Goal: Task Accomplishment & Management: Complete application form

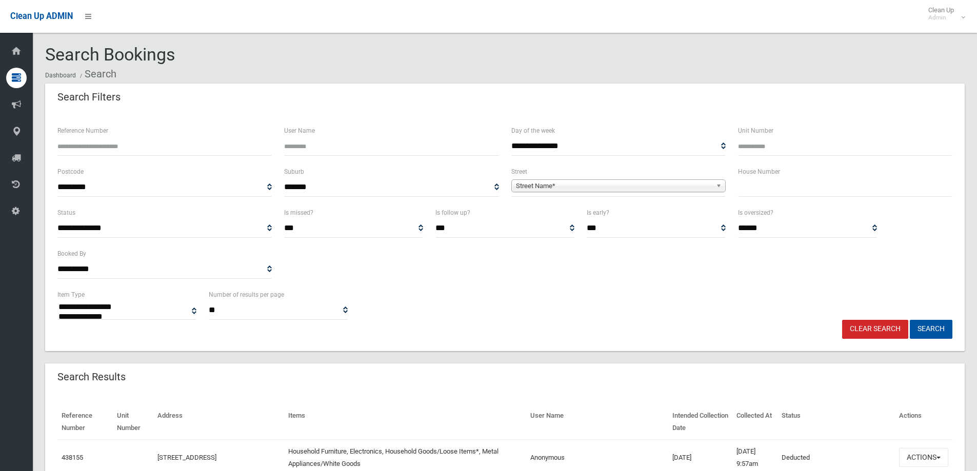
select select
click at [767, 190] on input "text" at bounding box center [845, 187] width 214 height 19
type input "*"
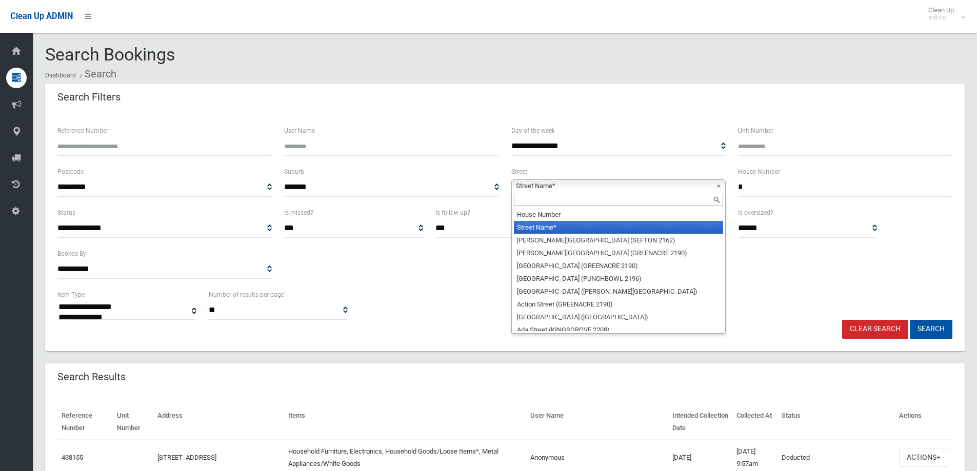
click at [673, 188] on span "Street Name*" at bounding box center [614, 186] width 196 height 12
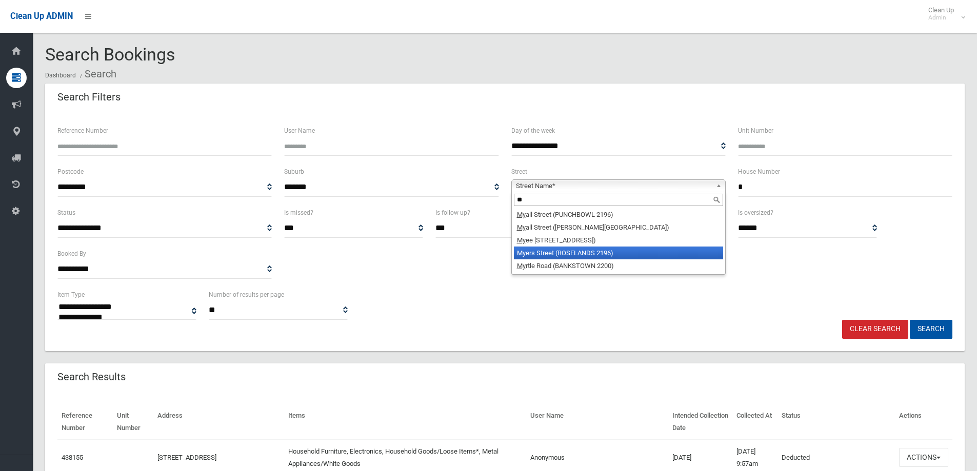
type input "**"
click at [569, 255] on li "My ers Street (ROSELANDS 2196)" at bounding box center [618, 253] width 209 height 13
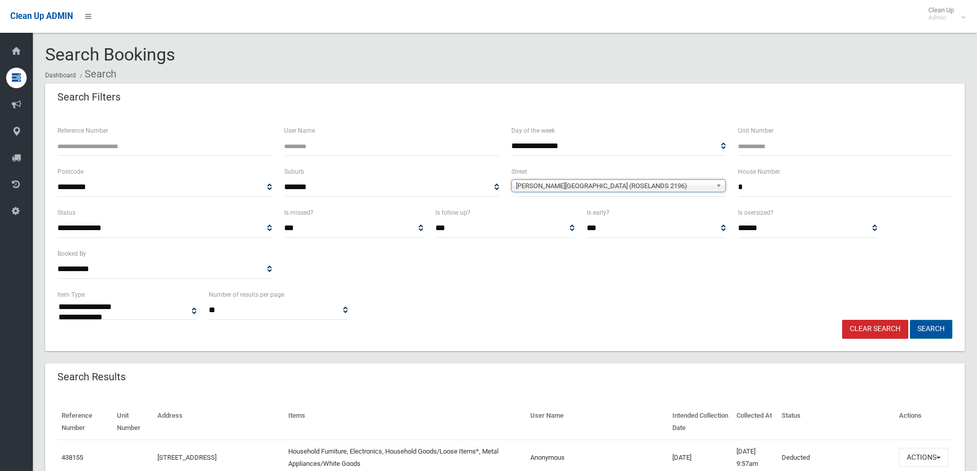
click at [948, 327] on button "Search" at bounding box center [931, 329] width 43 height 19
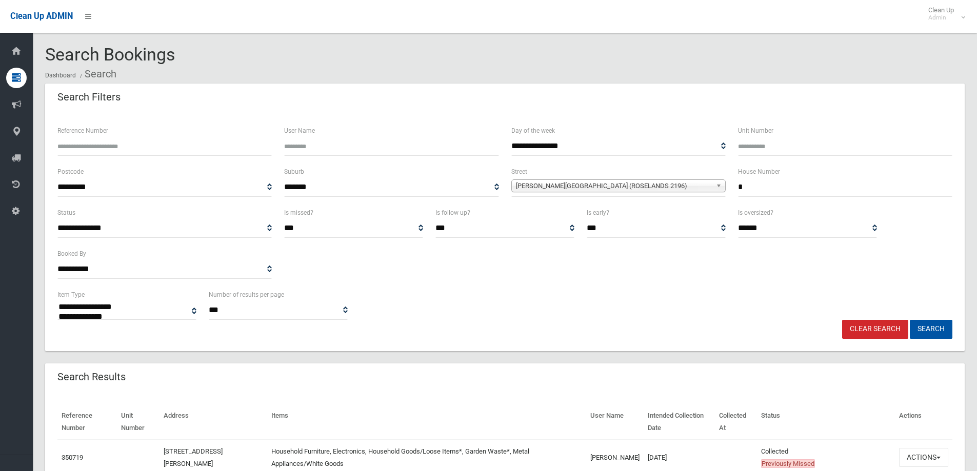
select select
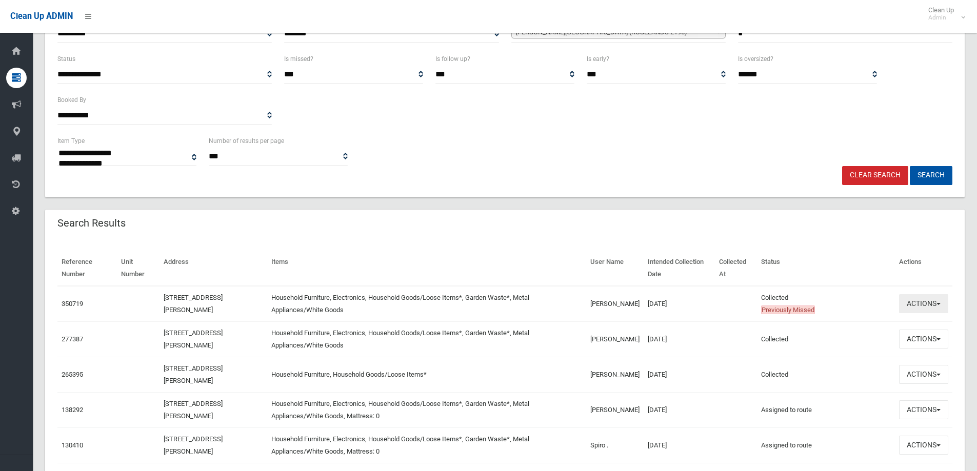
click at [929, 303] on button "Actions" at bounding box center [923, 303] width 49 height 19
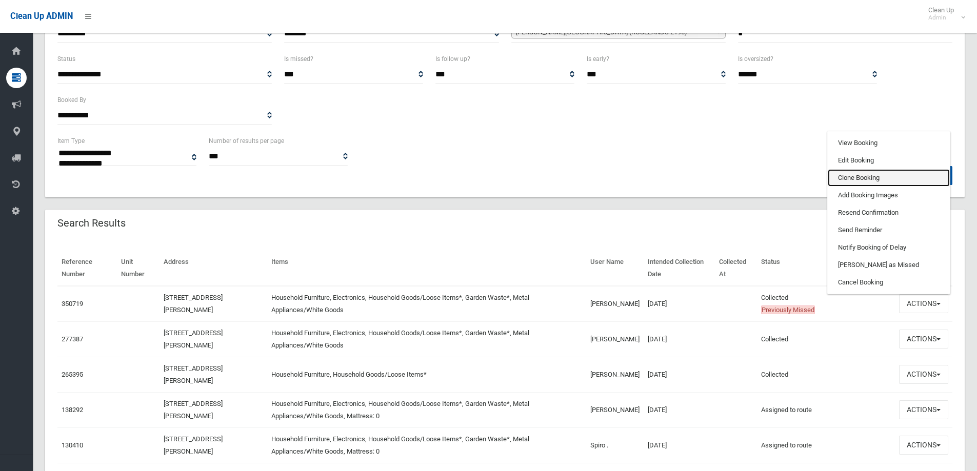
click at [894, 179] on link "Clone Booking" at bounding box center [889, 177] width 122 height 17
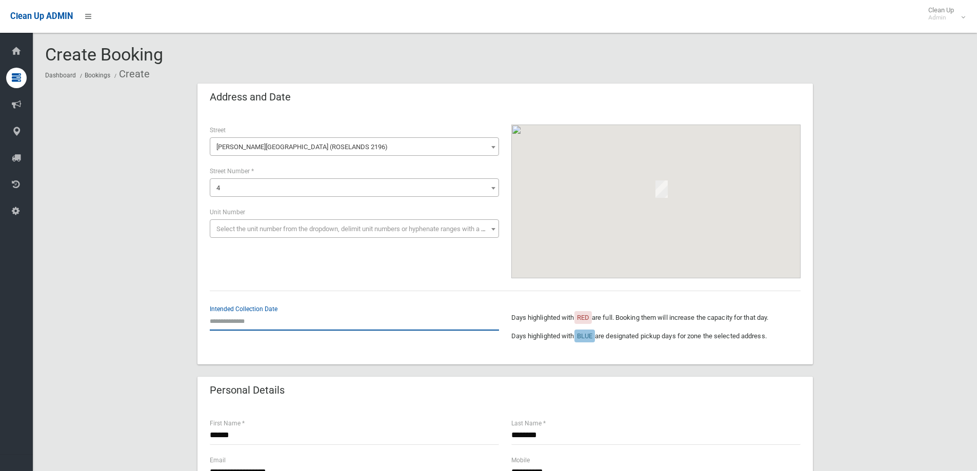
click at [292, 320] on input "text" at bounding box center [354, 321] width 289 height 19
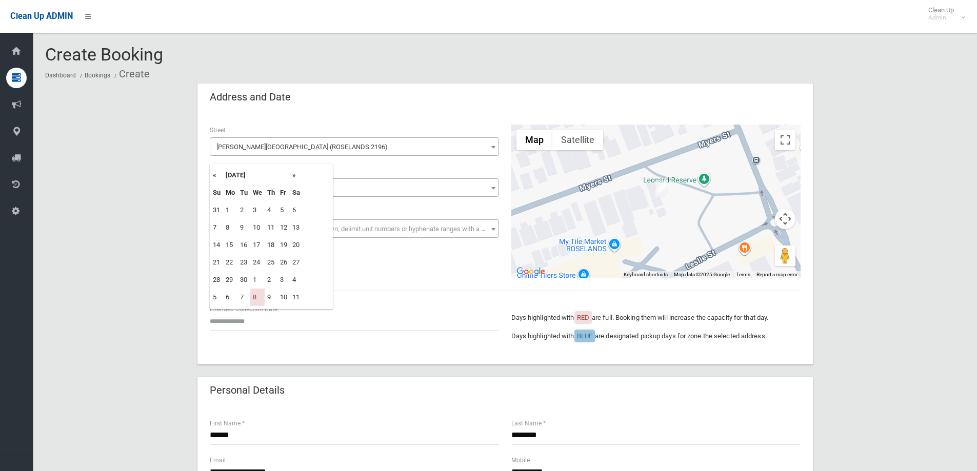
click at [290, 175] on tr "« September 2025 »" at bounding box center [256, 175] width 92 height 17
click at [294, 176] on th "»" at bounding box center [296, 175] width 13 height 17
click at [258, 243] on td "15" at bounding box center [257, 244] width 14 height 17
type input "**********"
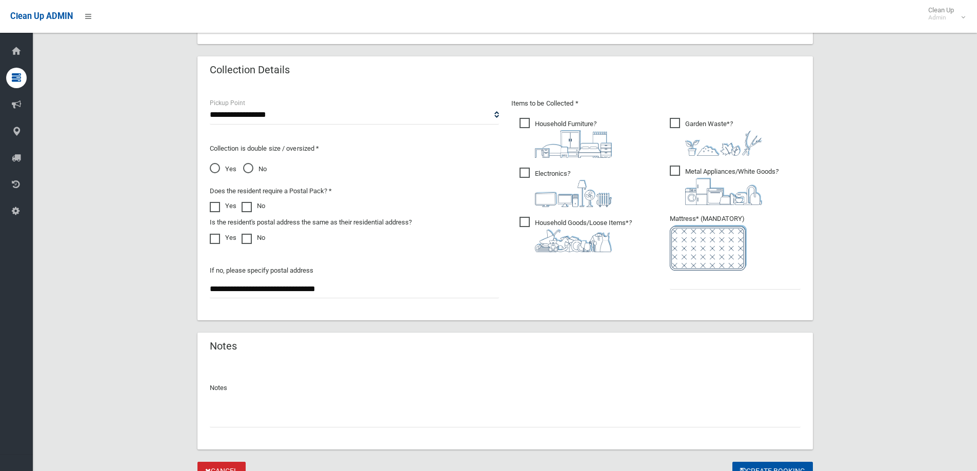
scroll to position [513, 0]
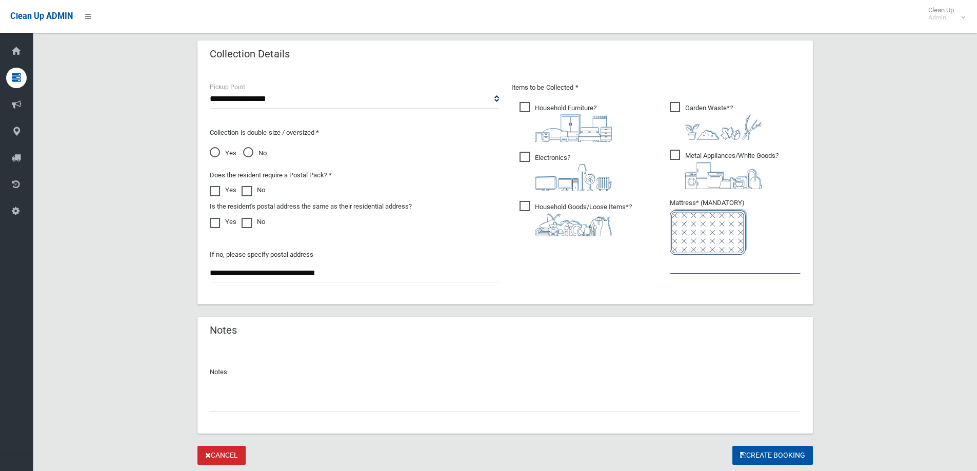
click at [699, 271] on input "text" at bounding box center [735, 264] width 131 height 19
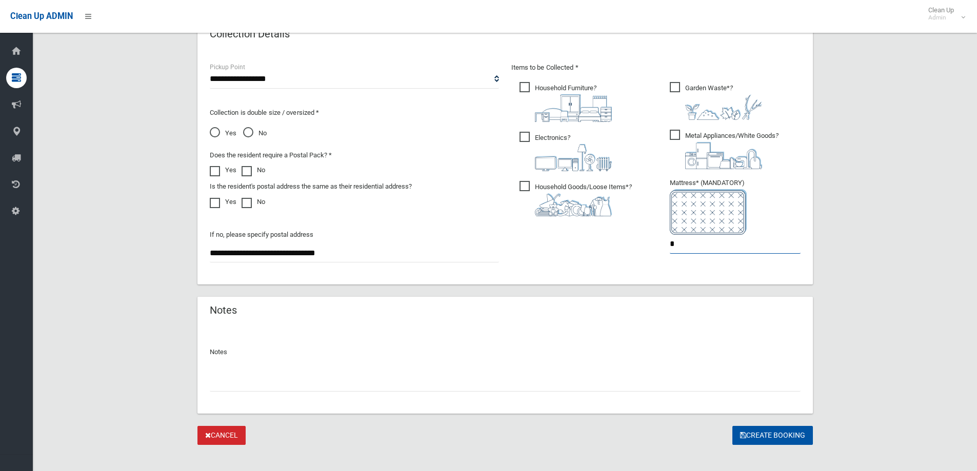
scroll to position [544, 0]
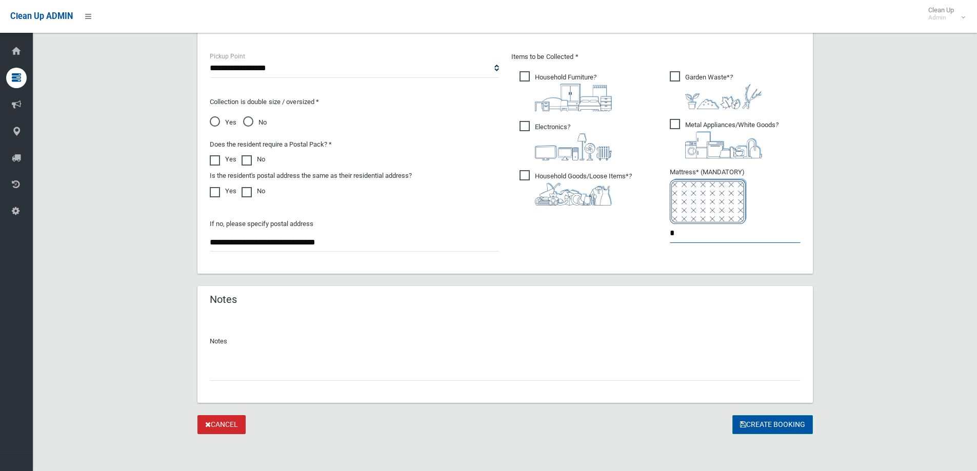
type input "*"
click at [784, 419] on button "Create Booking" at bounding box center [772, 424] width 81 height 19
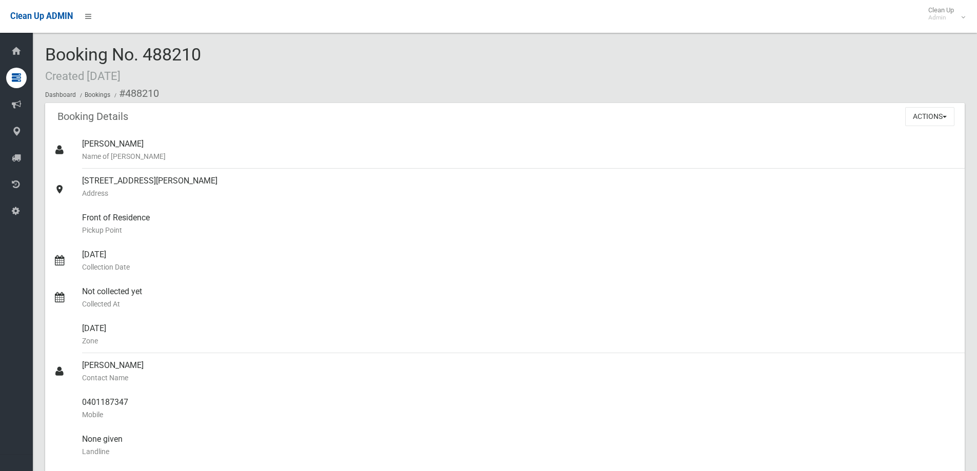
drag, startPoint x: 146, startPoint y: 51, endPoint x: 210, endPoint y: 51, distance: 64.1
click at [210, 51] on div "Booking No. 488210 Created 26/09/2025 Dashboard Bookings #488210" at bounding box center [504, 74] width 919 height 58
click at [209, 51] on div "Booking No. 488210 Created 26/09/2025 Dashboard Bookings #488210" at bounding box center [504, 74] width 919 height 58
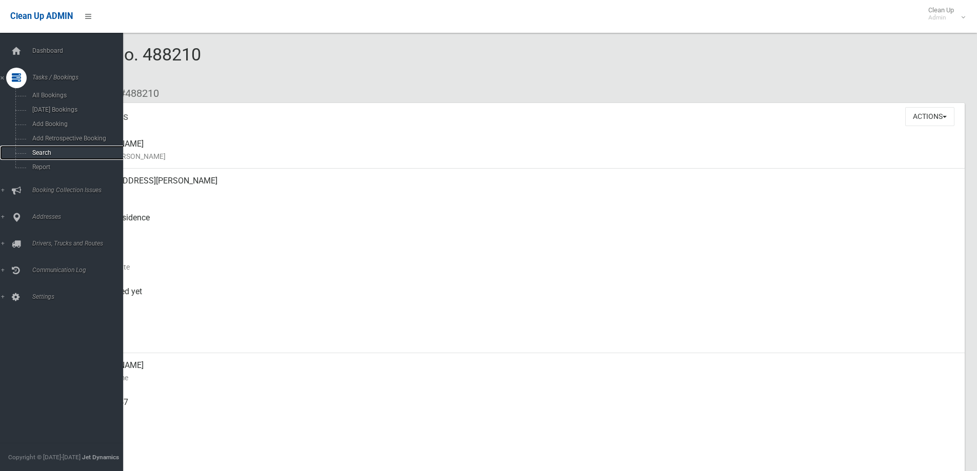
click at [41, 149] on link "Search" at bounding box center [65, 153] width 131 height 14
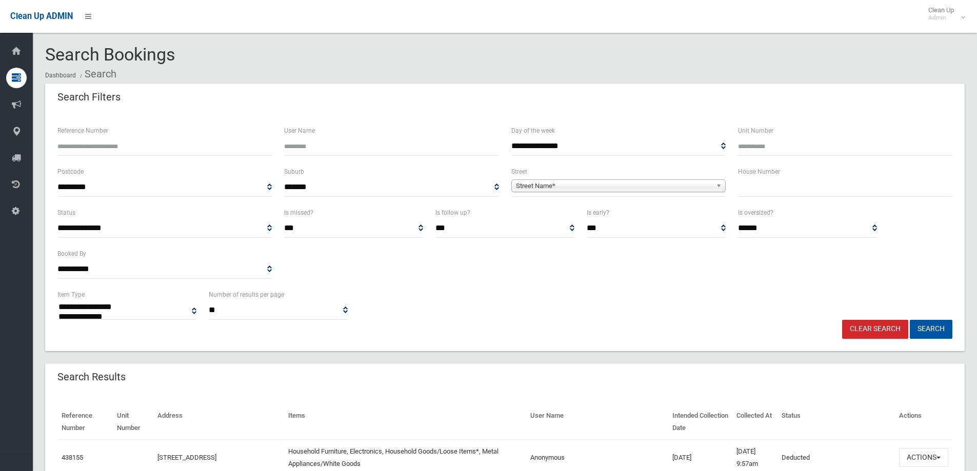
select select
click at [769, 181] on input "text" at bounding box center [845, 187] width 214 height 19
click at [844, 191] on input "text" at bounding box center [845, 187] width 214 height 19
type input "****"
click at [705, 180] on span "Street Name*" at bounding box center [614, 186] width 196 height 12
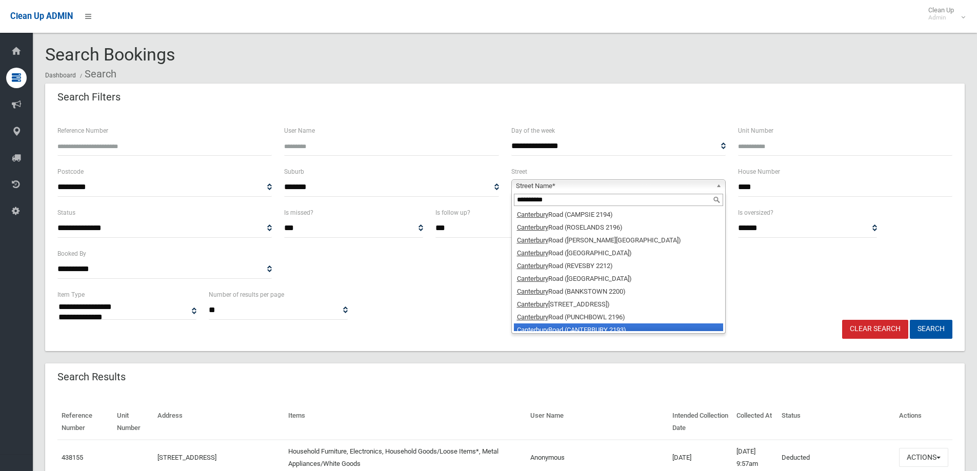
scroll to position [5, 0]
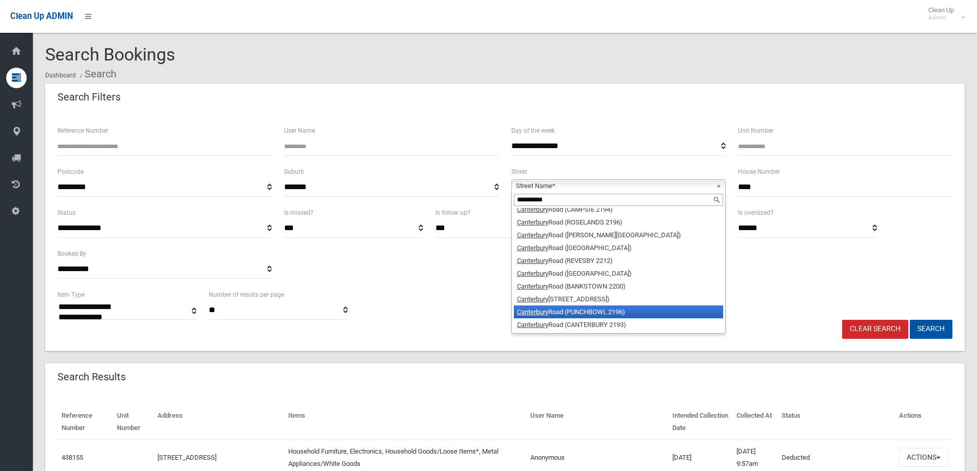
type input "**********"
click at [604, 311] on li "Canterbury Road (PUNCHBOWL 2196)" at bounding box center [618, 312] width 209 height 13
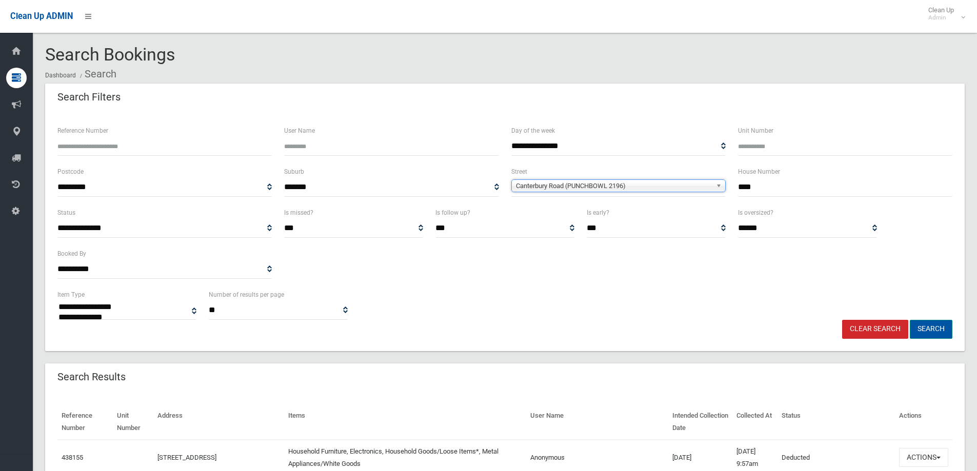
click at [922, 327] on button "Search" at bounding box center [931, 329] width 43 height 19
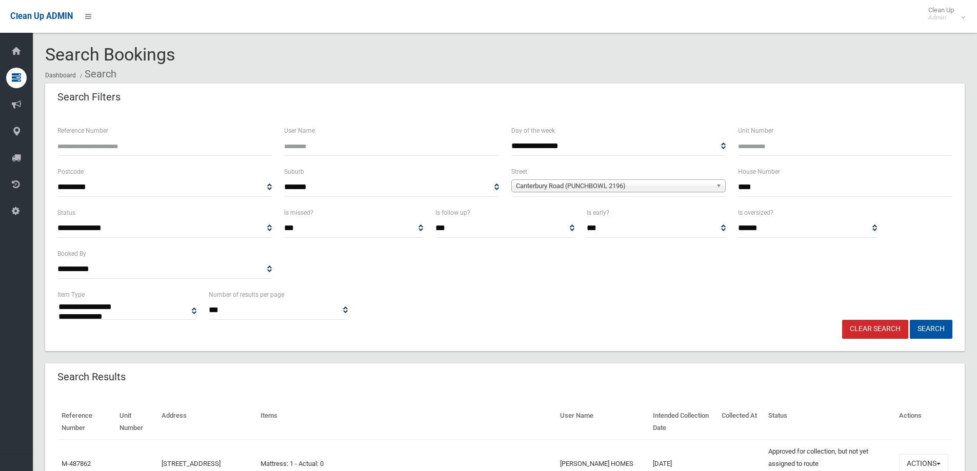
select select
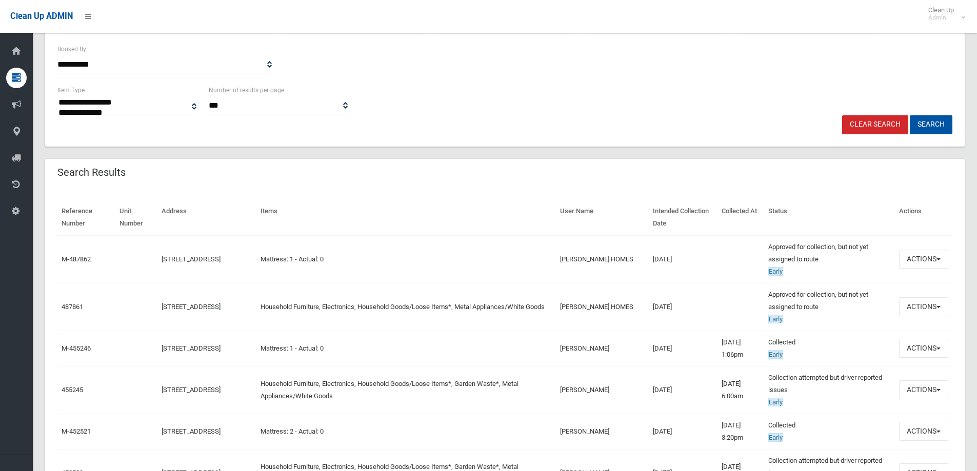
scroll to position [205, 0]
click at [937, 319] on td "Actions View Booking Edit Booking Clone Booking Add Booking Images Resend Confi…" at bounding box center [923, 307] width 57 height 48
click at [908, 308] on button "Actions" at bounding box center [923, 306] width 49 height 19
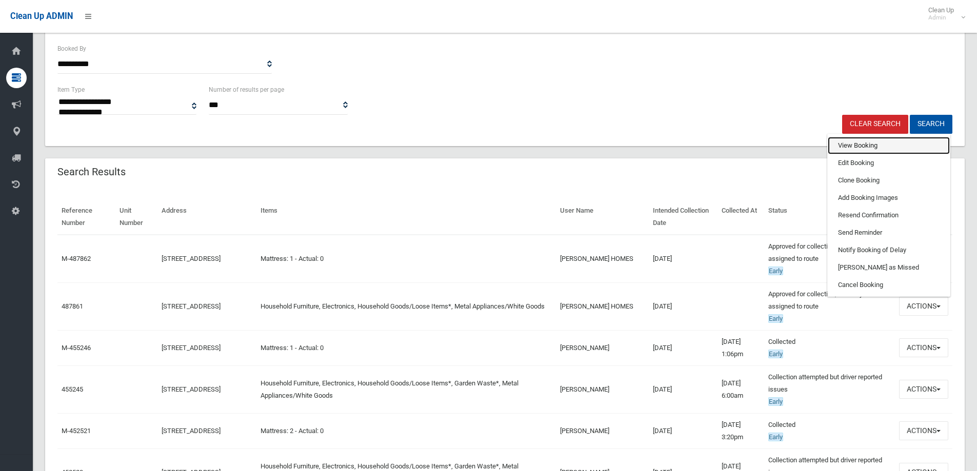
click at [892, 142] on link "View Booking" at bounding box center [889, 145] width 122 height 17
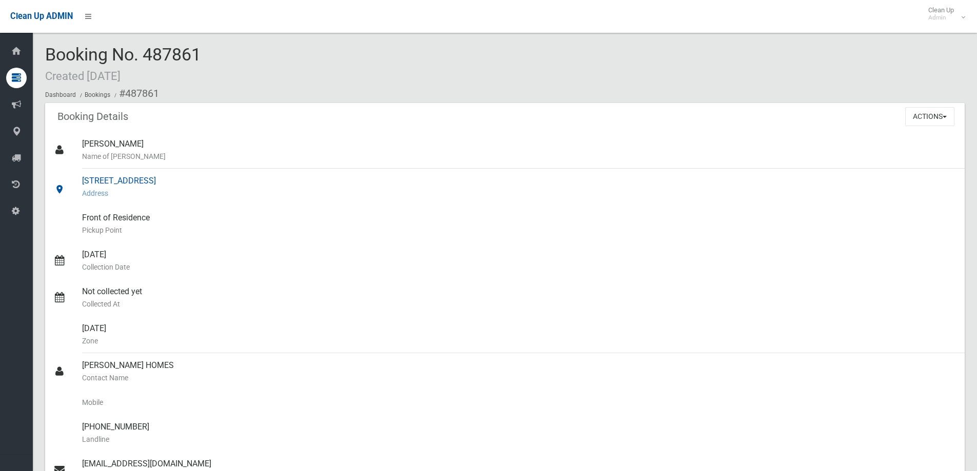
drag, startPoint x: 279, startPoint y: 178, endPoint x: 71, endPoint y: 178, distance: 208.7
click at [71, 178] on link "[STREET_ADDRESS] Address" at bounding box center [504, 187] width 919 height 37
click at [326, 184] on div "[STREET_ADDRESS] Address" at bounding box center [519, 187] width 874 height 37
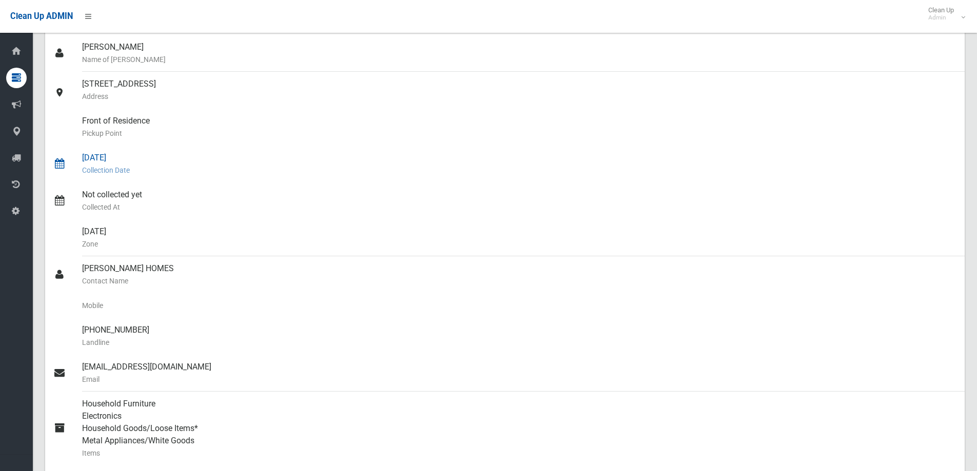
scroll to position [103, 0]
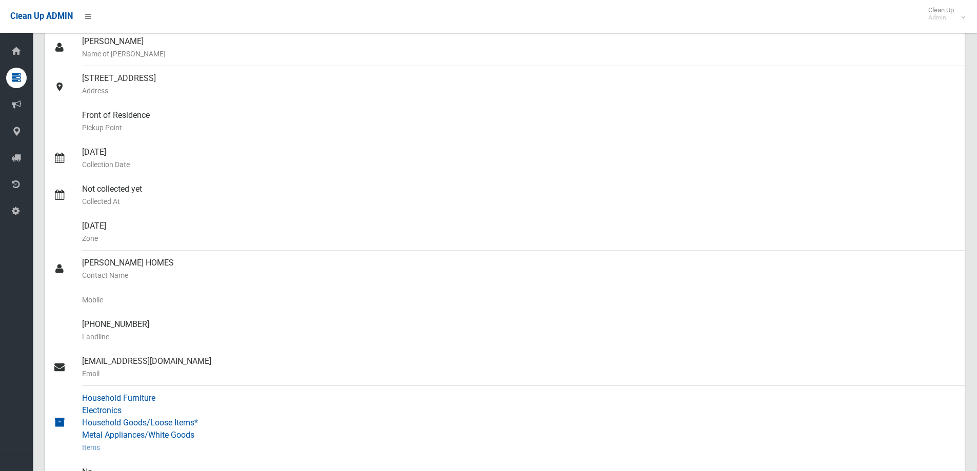
click at [489, 442] on small "Items" at bounding box center [519, 447] width 874 height 12
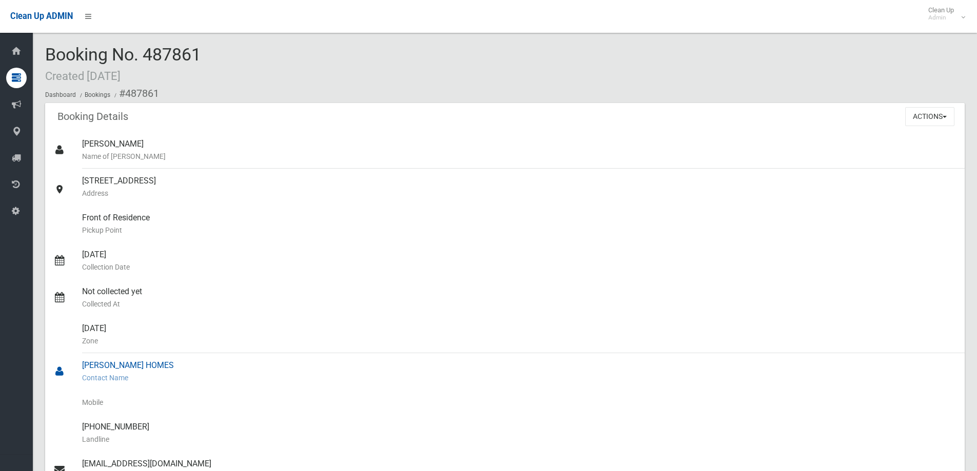
drag, startPoint x: 152, startPoint y: 370, endPoint x: 84, endPoint y: 357, distance: 69.4
click at [84, 357] on div "[PERSON_NAME] HOMES Contact Name" at bounding box center [519, 371] width 874 height 37
drag, startPoint x: 82, startPoint y: 361, endPoint x: 185, endPoint y: 368, distance: 102.8
click at [185, 368] on div "Cecelia HOMES Contact Name" at bounding box center [519, 371] width 874 height 37
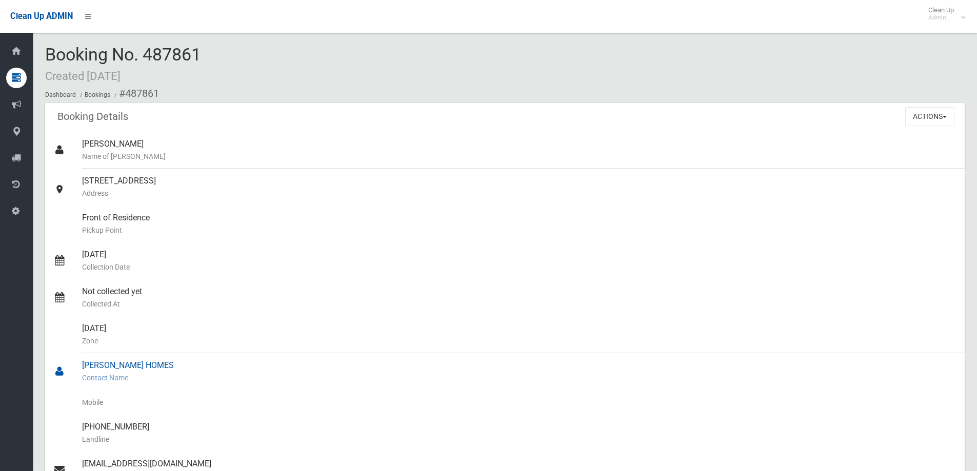
click at [178, 367] on div "Cecelia HOMES Contact Name" at bounding box center [519, 371] width 874 height 37
drag, startPoint x: 77, startPoint y: 251, endPoint x: 145, endPoint y: 257, distance: 68.0
click at [145, 257] on link "08/10/2025 Collection Date" at bounding box center [504, 261] width 919 height 37
click at [144, 258] on div "08/10/2025 Collection Date" at bounding box center [519, 261] width 874 height 37
click at [78, 251] on div at bounding box center [67, 261] width 29 height 37
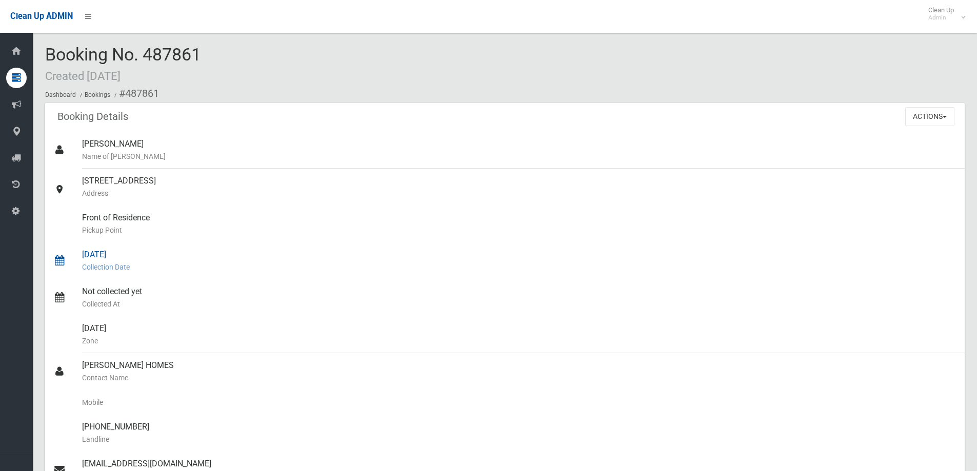
drag, startPoint x: 83, startPoint y: 252, endPoint x: 143, endPoint y: 255, distance: 59.6
click at [143, 255] on div "08/10/2025 Collection Date" at bounding box center [519, 261] width 874 height 37
drag, startPoint x: 152, startPoint y: 256, endPoint x: 56, endPoint y: 243, distance: 96.8
click at [56, 244] on link "08/10/2025 Collection Date" at bounding box center [504, 261] width 919 height 37
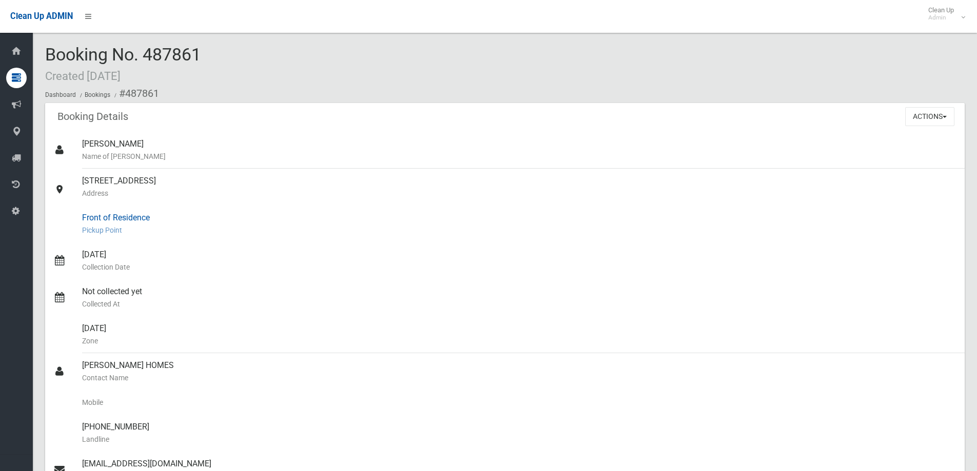
click at [57, 229] on div at bounding box center [67, 224] width 29 height 37
drag, startPoint x: 78, startPoint y: 173, endPoint x: 344, endPoint y: 185, distance: 265.3
click at [344, 185] on link "1458 Canterbury Road, PUNCHBOWL NSW 2196 Address" at bounding box center [504, 187] width 919 height 37
click at [329, 184] on div "1458 Canterbury Road, PUNCHBOWL NSW 2196 Address" at bounding box center [519, 187] width 874 height 37
drag, startPoint x: 280, startPoint y: 186, endPoint x: 76, endPoint y: 182, distance: 204.1
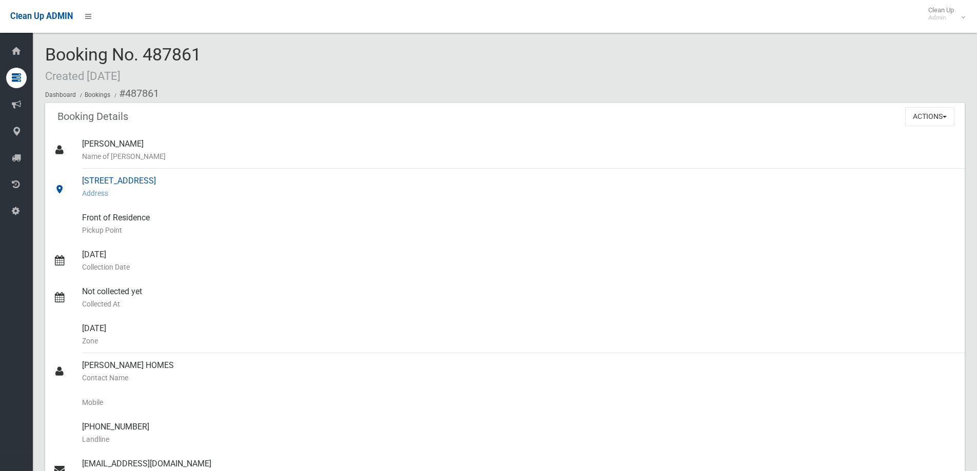
click at [71, 180] on link "1458 Canterbury Road, PUNCHBOWL NSW 2196 Address" at bounding box center [504, 187] width 919 height 37
click at [299, 190] on small "Address" at bounding box center [519, 193] width 874 height 12
drag, startPoint x: 151, startPoint y: 51, endPoint x: 210, endPoint y: 58, distance: 59.5
click at [210, 58] on div "Booking No. 487861 Created 24/09/2025 Dashboard Bookings #487861" at bounding box center [504, 74] width 919 height 58
click at [201, 60] on span "Booking No. 487861 Created 24/09/2025" at bounding box center [123, 64] width 156 height 40
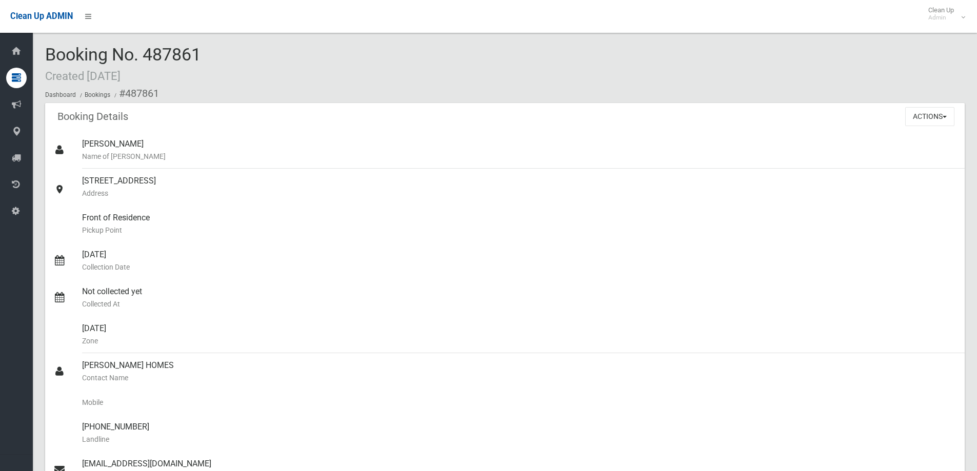
drag, startPoint x: 204, startPoint y: 56, endPoint x: 47, endPoint y: 59, distance: 156.9
click at [54, 57] on span "Booking No. 487861 Created 24/09/2025" at bounding box center [123, 64] width 156 height 40
drag, startPoint x: 47, startPoint y: 53, endPoint x: 205, endPoint y: 54, distance: 158.4
click at [205, 54] on div "Booking No. 487861 Created 24/09/2025 Dashboard Bookings #487861" at bounding box center [504, 74] width 919 height 58
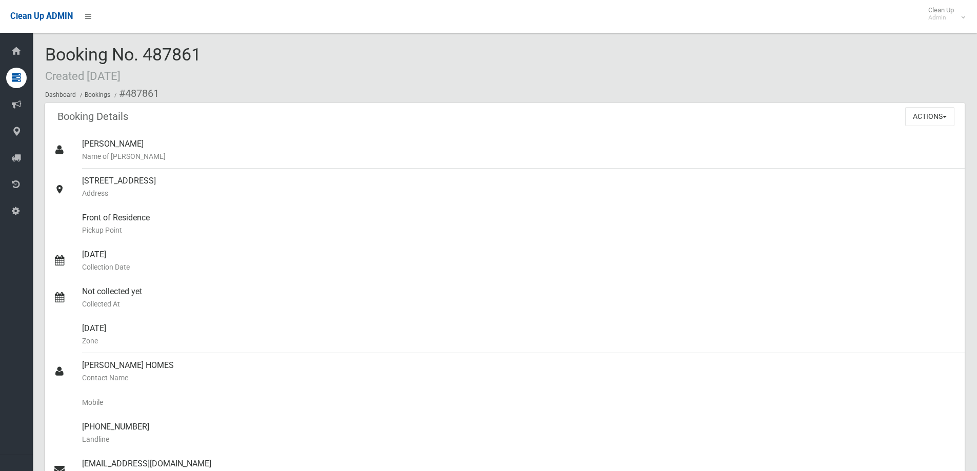
click at [205, 54] on div "Booking No. 487861 Created 24/09/2025 Dashboard Bookings #487861" at bounding box center [504, 74] width 919 height 58
drag, startPoint x: 122, startPoint y: 56, endPoint x: 42, endPoint y: 49, distance: 80.3
drag, startPoint x: 45, startPoint y: 52, endPoint x: 209, endPoint y: 61, distance: 164.3
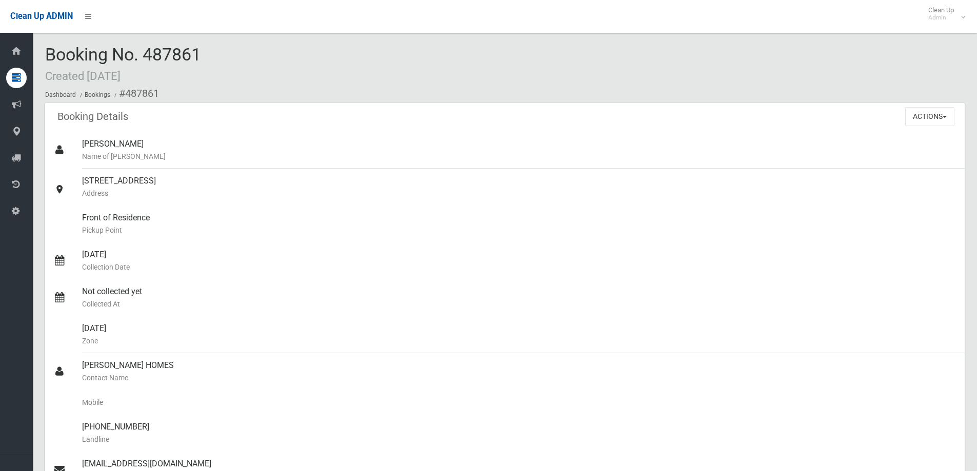
click at [209, 61] on div "Booking No. 487861 Created 24/09/2025 Dashboard Bookings #487861" at bounding box center [504, 74] width 919 height 58
click at [207, 61] on div "Booking No. 487861 Created 24/09/2025 Dashboard Bookings #487861" at bounding box center [504, 74] width 919 height 58
drag, startPoint x: 200, startPoint y: 51, endPoint x: 41, endPoint y: 53, distance: 159.5
click at [50, 55] on span "Booking No. 487861 Created 24/09/2025" at bounding box center [123, 64] width 156 height 40
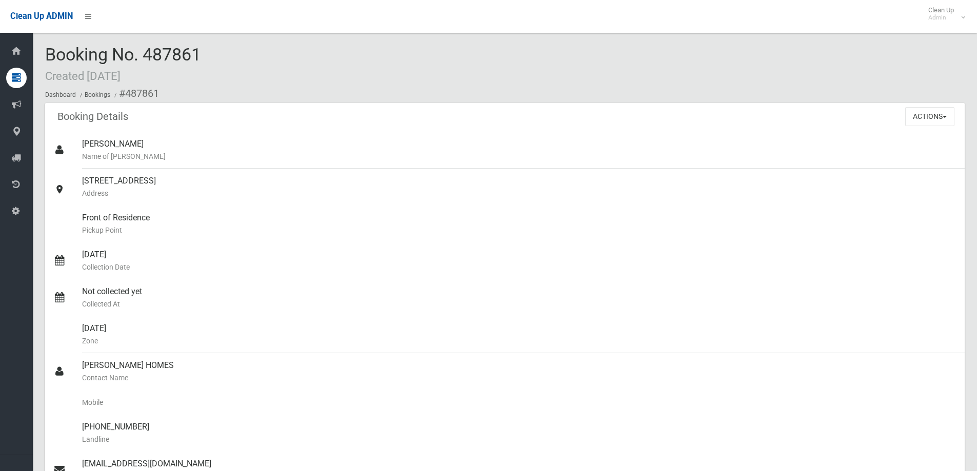
drag, startPoint x: 44, startPoint y: 51, endPoint x: 207, endPoint y: 47, distance: 163.1
click at [207, 53] on div "Booking No. 487861 Created 24/09/2025 Dashboard Bookings #487861" at bounding box center [504, 74] width 919 height 58
drag, startPoint x: 199, startPoint y: 53, endPoint x: 279, endPoint y: 57, distance: 79.6
click at [279, 57] on div "Booking No. 487861 Created 24/09/2025 Dashboard Bookings #487861" at bounding box center [504, 74] width 919 height 58
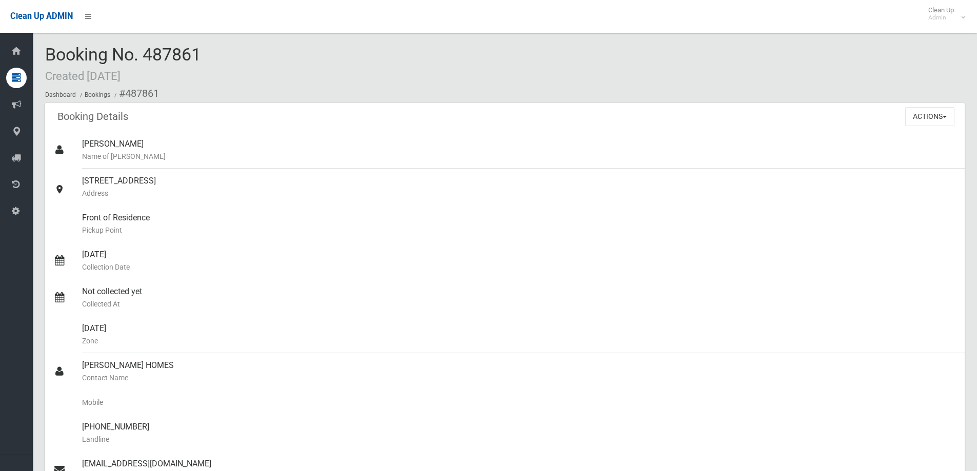
click at [279, 57] on div "Booking No. 487861 Created 24/09/2025 Dashboard Bookings #487861" at bounding box center [504, 74] width 919 height 58
click at [151, 46] on span "Booking No. 487861 Created 24/09/2025" at bounding box center [123, 64] width 156 height 40
drag, startPoint x: 149, startPoint y: 53, endPoint x: 202, endPoint y: 54, distance: 52.3
click at [201, 54] on span "Booking No. 487861 Created 24/09/2025" at bounding box center [123, 64] width 156 height 40
click at [148, 54] on span "Booking No. 487861 Created 24/09/2025" at bounding box center [123, 64] width 156 height 40
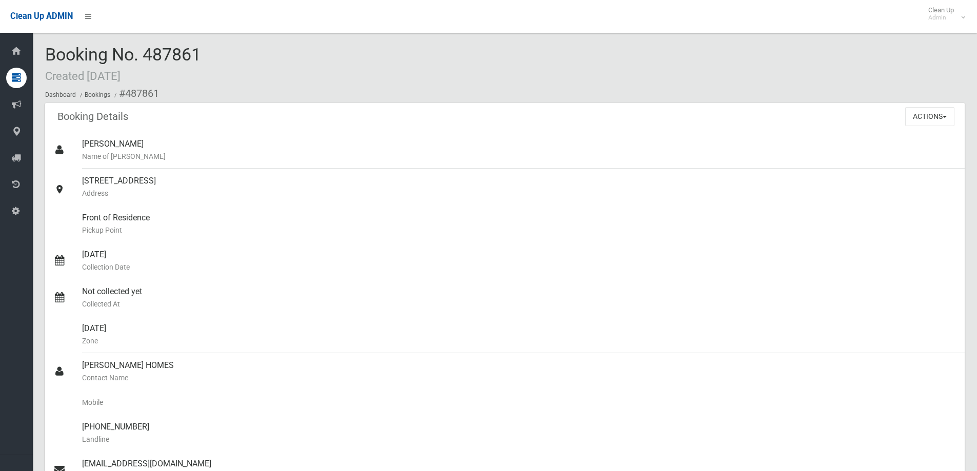
drag, startPoint x: 138, startPoint y: 51, endPoint x: 204, endPoint y: 55, distance: 66.3
click at [204, 55] on div "Booking No. 487861 Created 24/09/2025 Dashboard Bookings #487861" at bounding box center [504, 74] width 919 height 58
click at [201, 56] on span "Booking No. 487861 Created 24/09/2025" at bounding box center [123, 64] width 156 height 40
drag, startPoint x: 202, startPoint y: 56, endPoint x: 69, endPoint y: 44, distance: 133.4
click at [69, 44] on div "Booking No. 487861 Created 24/09/2025 Dashboard Bookings #487861 Booking Detail…" at bounding box center [505, 468] width 944 height 912
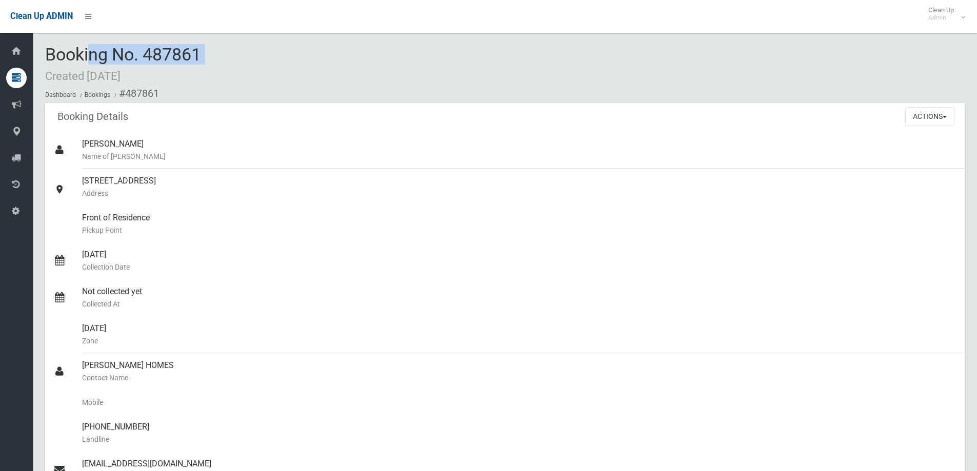
click at [77, 56] on span "Booking No. 487861 Created 24/09/2025" at bounding box center [123, 64] width 156 height 40
drag, startPoint x: 47, startPoint y: 53, endPoint x: 202, endPoint y: 64, distance: 155.3
click at [201, 64] on span "Booking No. 487861 Created 24/09/2025" at bounding box center [123, 64] width 156 height 40
click at [200, 64] on span "Booking No. 487861 Created 24/09/2025" at bounding box center [123, 64] width 156 height 40
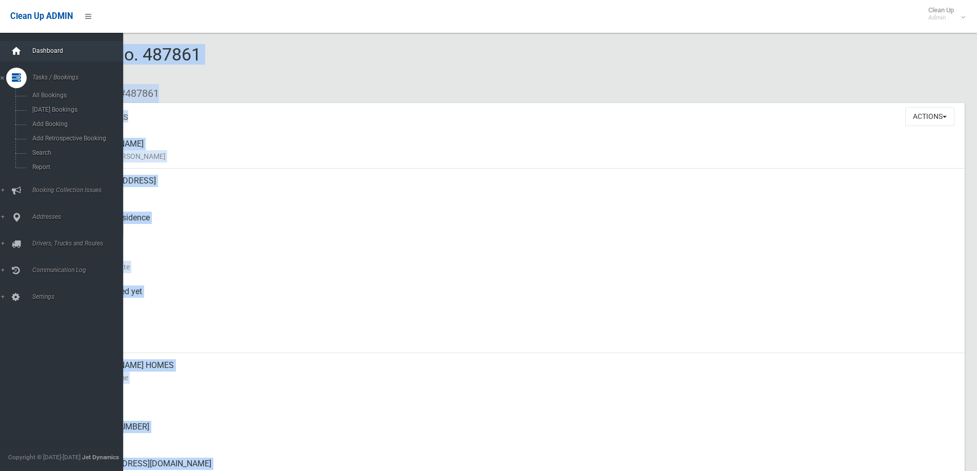
drag, startPoint x: 207, startPoint y: 53, endPoint x: 22, endPoint y: 49, distance: 185.1
click at [22, 49] on div "Booking No. 487861 Created 24/09/2025 Dashboard Bookings #487861 Booking Detail…" at bounding box center [488, 468] width 977 height 912
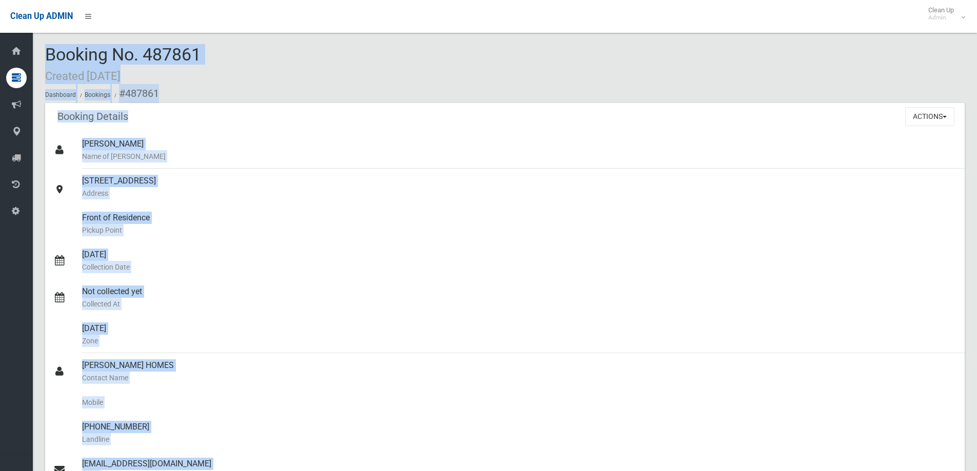
click at [230, 69] on div "Booking No. 487861 Created 24/09/2025 Dashboard Bookings #487861" at bounding box center [504, 74] width 919 height 58
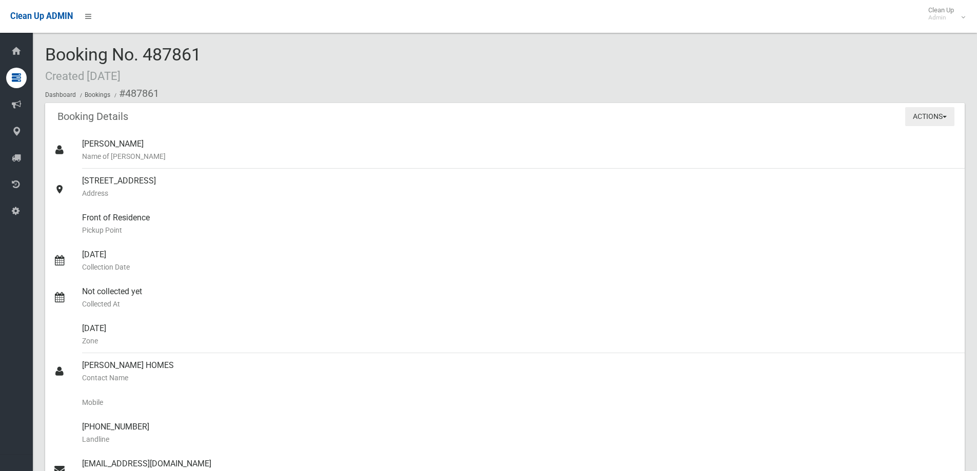
click at [919, 116] on button "Actions" at bounding box center [929, 116] width 49 height 19
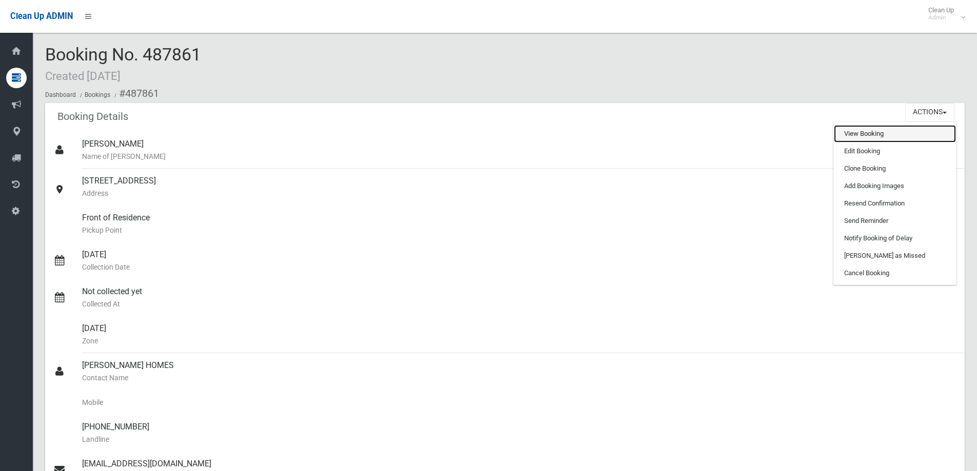
click at [898, 135] on link "View Booking" at bounding box center [895, 133] width 122 height 17
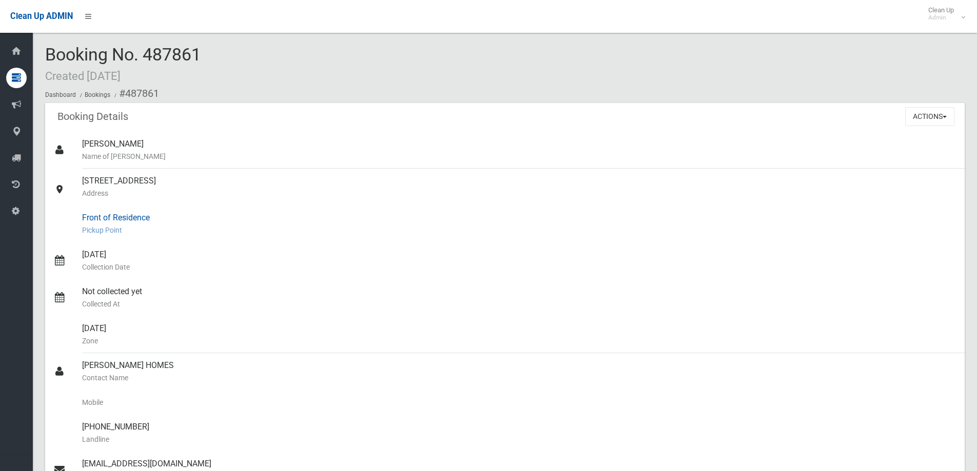
click at [665, 209] on div "Front of Residence [GEOGRAPHIC_DATA]" at bounding box center [519, 224] width 874 height 37
